Goal: Transaction & Acquisition: Subscribe to service/newsletter

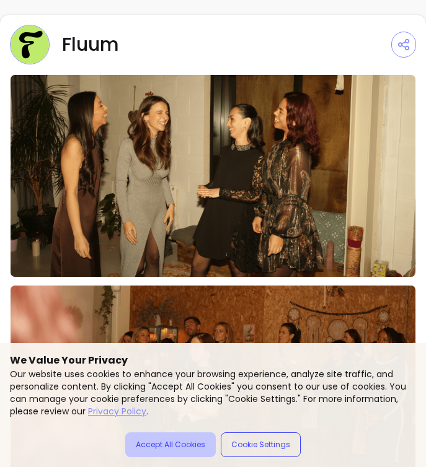
click at [175, 442] on button "Accept All Cookies" at bounding box center [170, 445] width 91 height 25
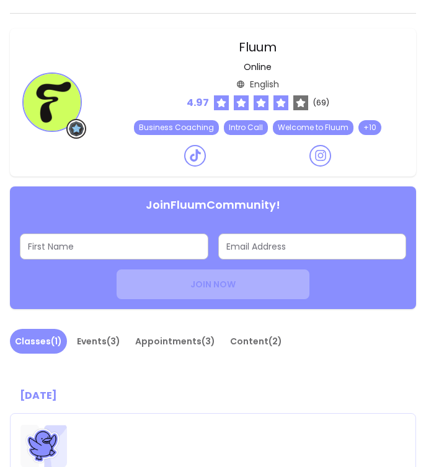
scroll to position [707, 0]
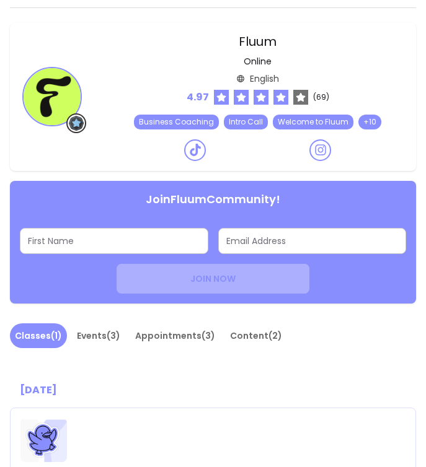
click at [180, 239] on input "First Name" at bounding box center [114, 241] width 172 height 12
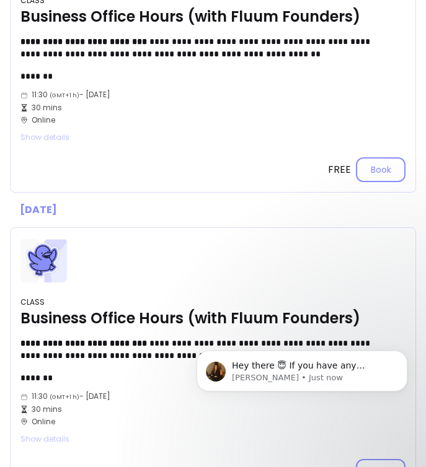
scroll to position [0, 0]
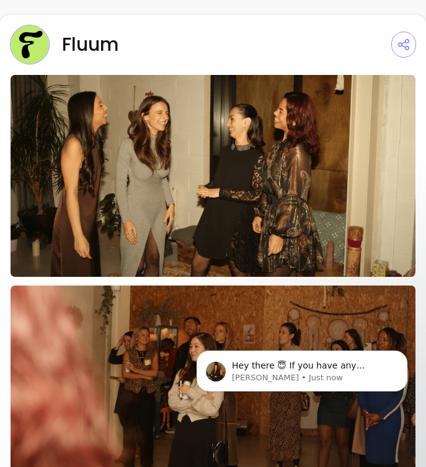
click at [35, 38] on img at bounding box center [30, 45] width 40 height 40
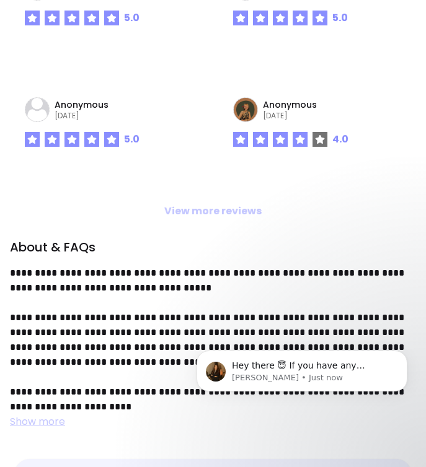
scroll to position [6828, 0]
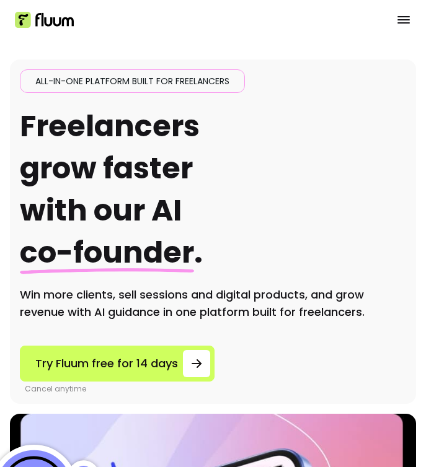
click at [401, 20] on icon "Open menu" at bounding box center [403, 19] width 12 height 7
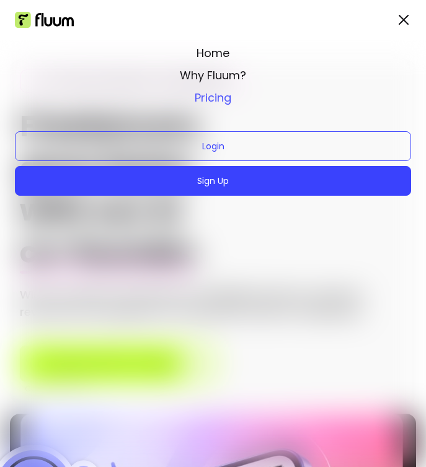
click at [223, 100] on link "Pricing" at bounding box center [213, 97] width 396 height 17
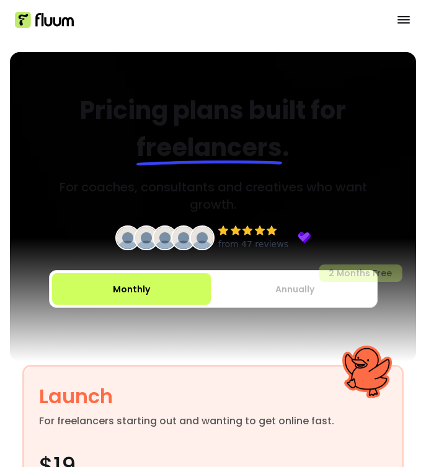
click at [318, 294] on button "Annually 2 Months Free" at bounding box center [295, 289] width 159 height 32
